Goal: Task Accomplishment & Management: Manage account settings

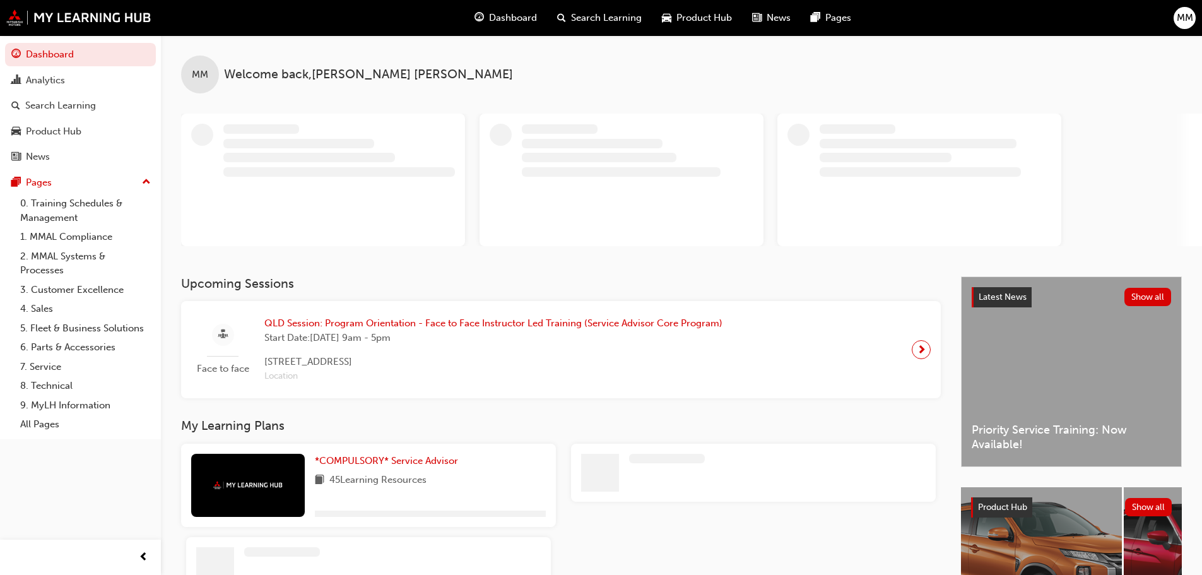
click at [1188, 21] on span "MM" at bounding box center [1185, 18] width 16 height 15
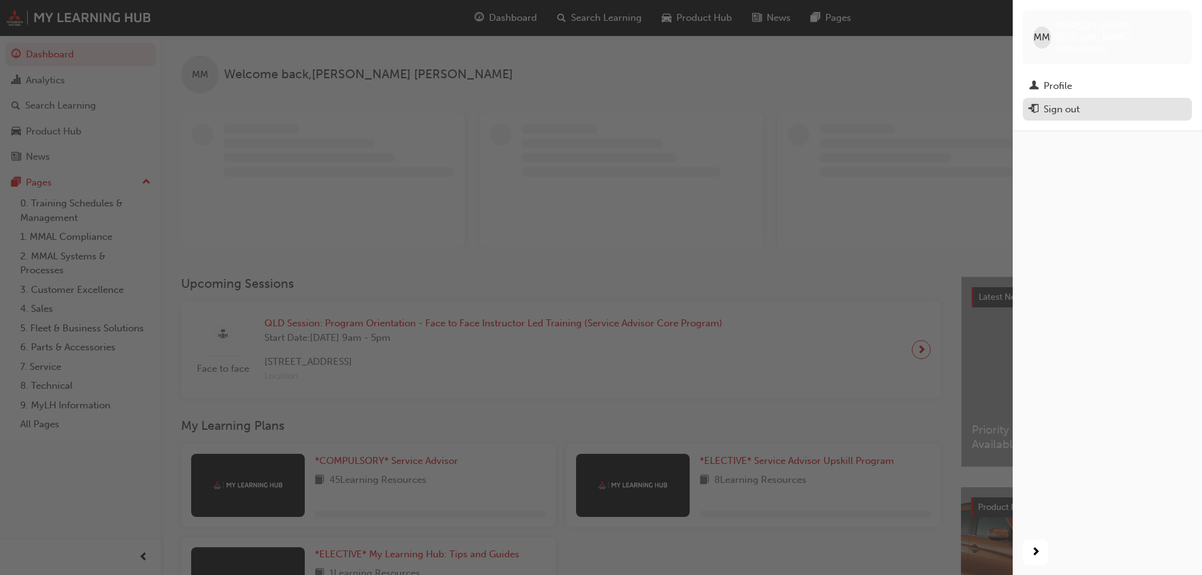
click at [1131, 102] on div "Sign out" at bounding box center [1107, 110] width 157 height 16
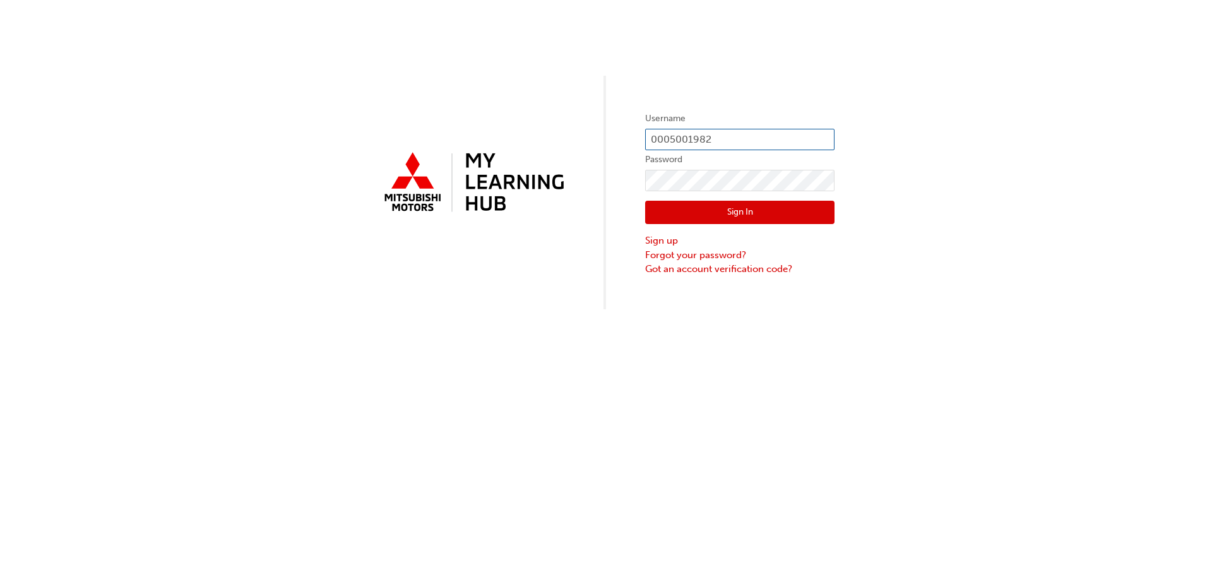
click at [732, 130] on input "0005001982" at bounding box center [739, 139] width 189 height 21
type input "0005881268"
click at [766, 206] on button "Sign In" at bounding box center [739, 213] width 189 height 24
